Goal: Information Seeking & Learning: Check status

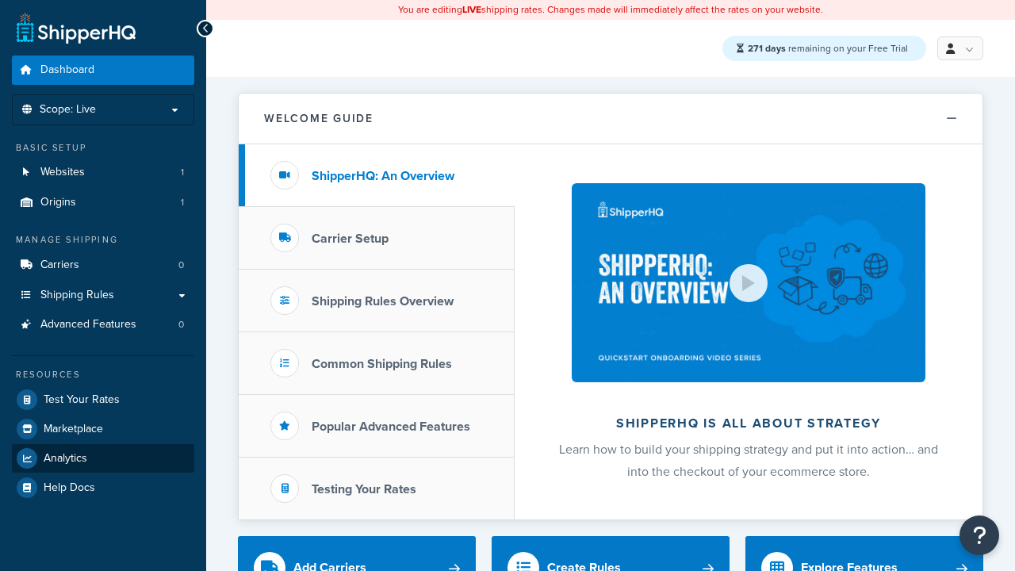
click at [65, 457] on span "Analytics" at bounding box center [66, 458] width 44 height 13
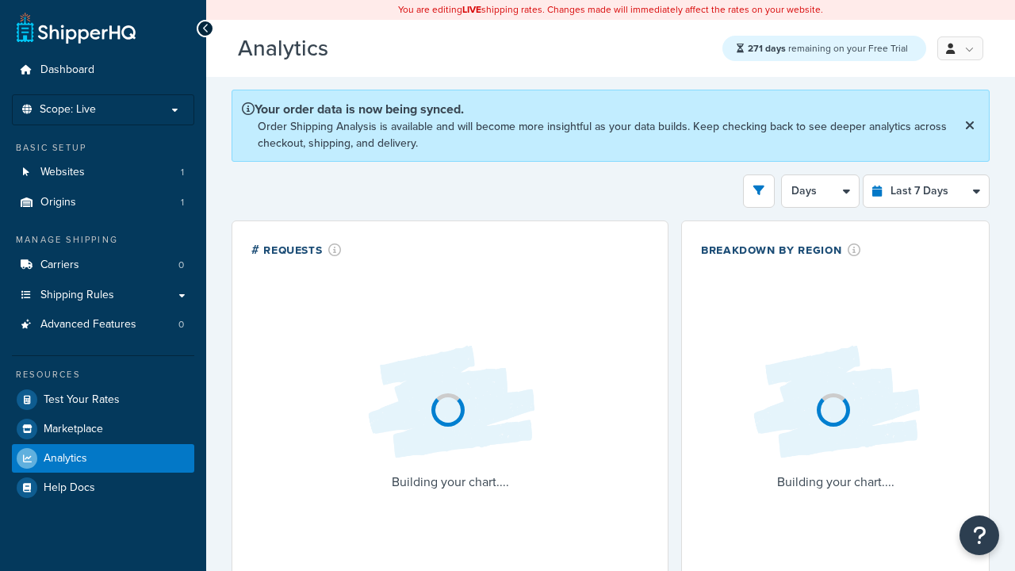
select select "last_7_days"
click at [759, 192] on icon "open filter drawer" at bounding box center [758, 190] width 11 height 11
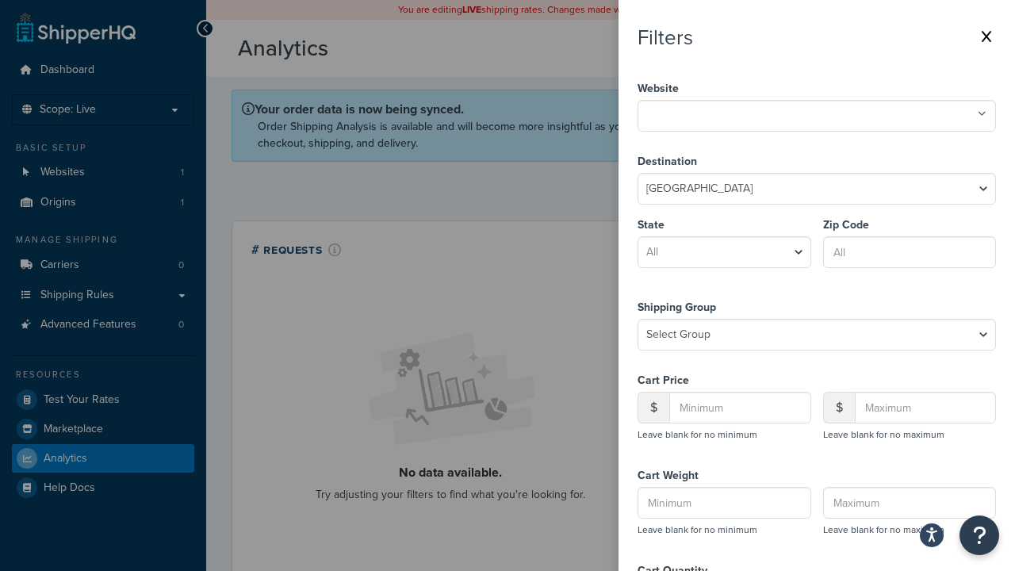
click at [982, 114] on icon at bounding box center [982, 114] width 9 height 10
select select "CA"
type input "92612"
type input "20"
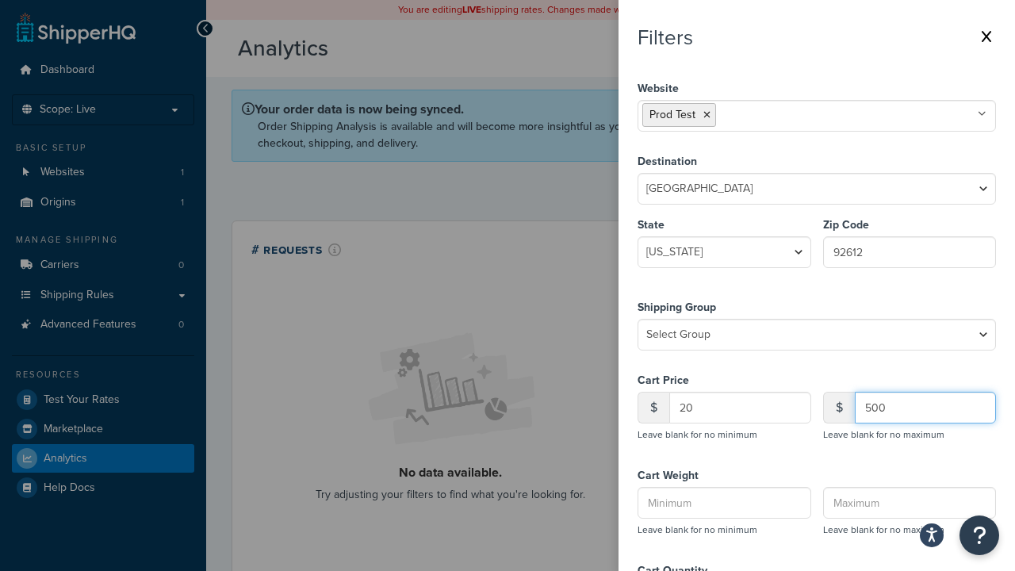
type input "500"
type input "1"
type input "20"
type input "5"
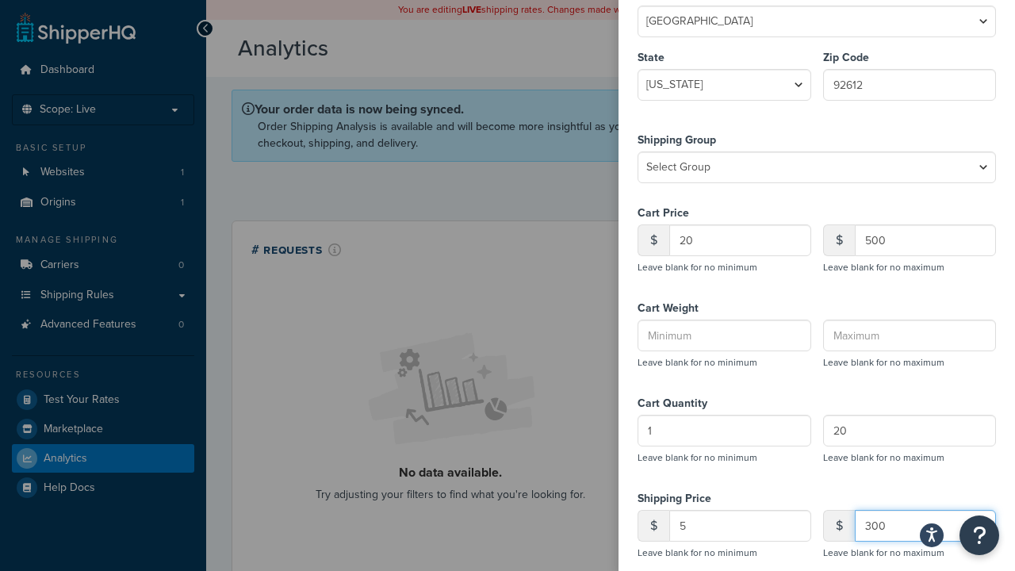
type input "300"
